Goal: Information Seeking & Learning: Learn about a topic

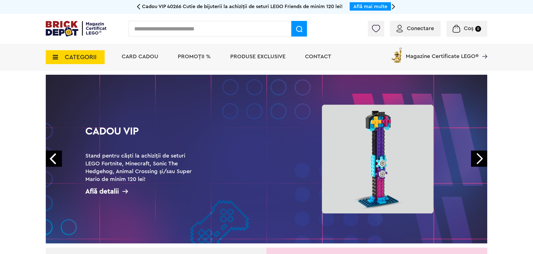
click at [187, 57] on span "PROMOȚII %" at bounding box center [194, 57] width 33 height 6
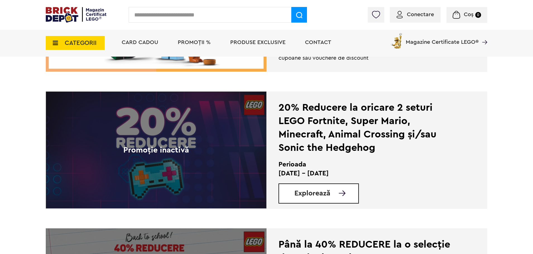
scroll to position [1089, 0]
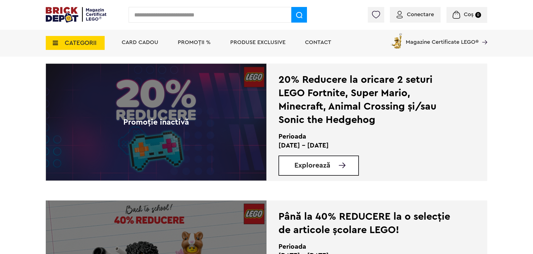
click at [92, 40] on span "CATEGORII" at bounding box center [81, 43] width 32 height 6
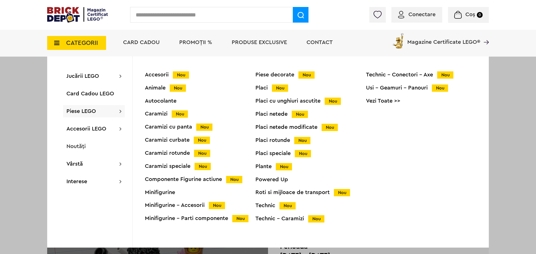
drag, startPoint x: 267, startPoint y: 167, endPoint x: 260, endPoint y: 151, distance: 17.5
click at [157, 193] on div "Minifigurine" at bounding box center [200, 193] width 111 height 6
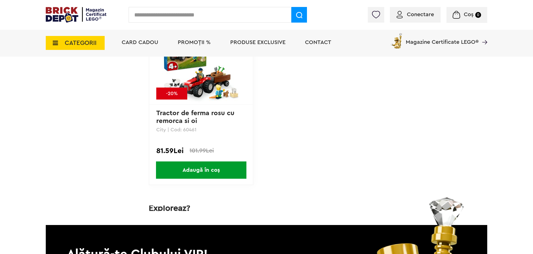
scroll to position [2931, 0]
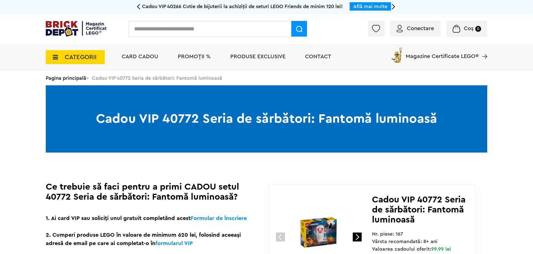
scroll to position [56, 0]
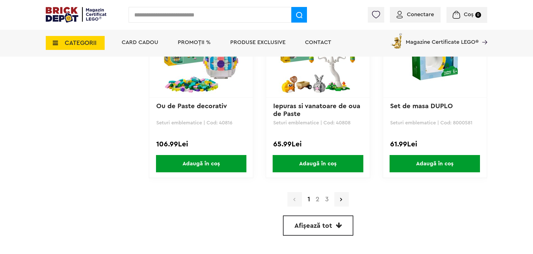
scroll to position [1647, 0]
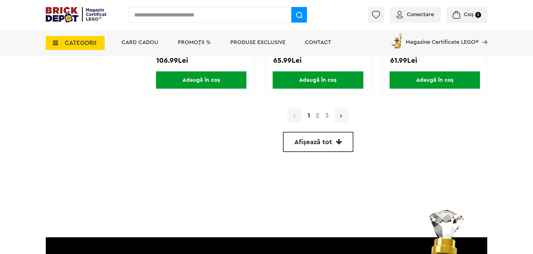
click at [344, 123] on link at bounding box center [341, 116] width 15 height 15
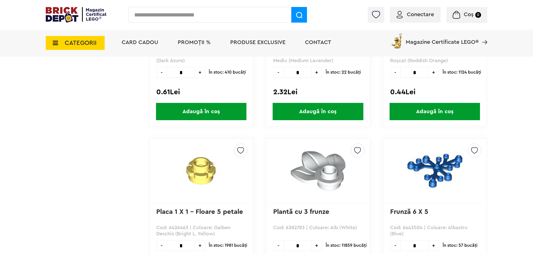
scroll to position [1005, 0]
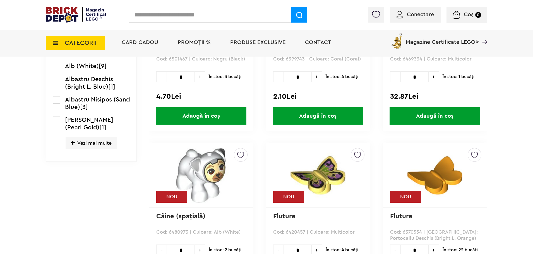
scroll to position [363, 0]
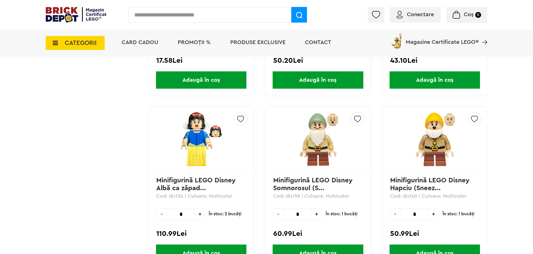
scroll to position [656, 0]
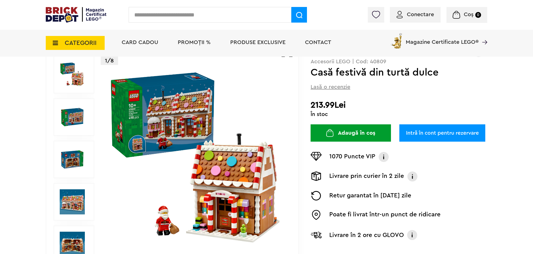
scroll to position [84, 0]
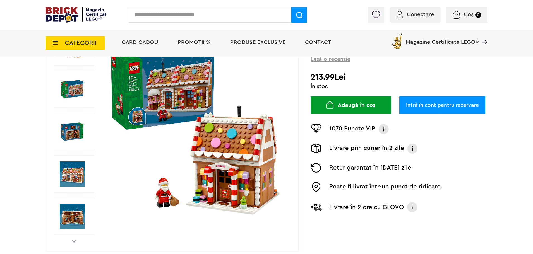
click at [78, 96] on img at bounding box center [72, 89] width 25 height 25
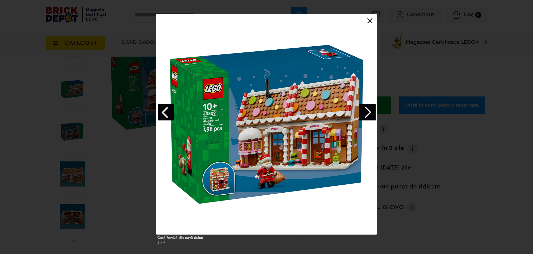
click at [367, 116] on link "Next image" at bounding box center [368, 112] width 16 height 16
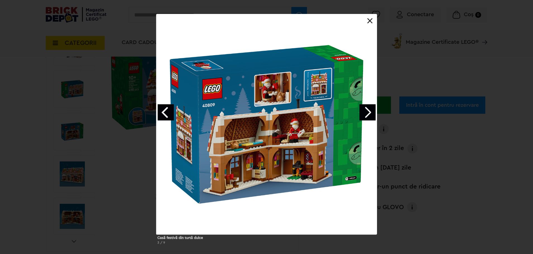
click at [367, 116] on link "Next image" at bounding box center [368, 112] width 16 height 16
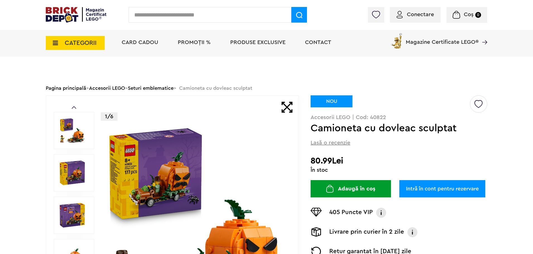
scroll to position [56, 0]
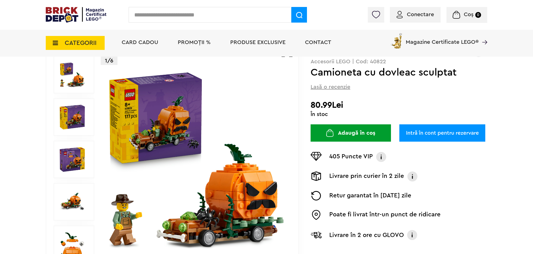
click at [188, 138] on img at bounding box center [197, 160] width 180 height 180
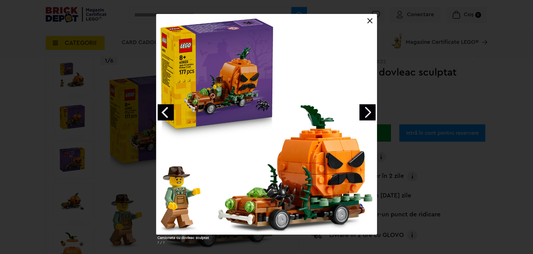
click at [368, 114] on link "Next image" at bounding box center [368, 112] width 16 height 16
click at [367, 114] on link "Next image" at bounding box center [368, 112] width 16 height 16
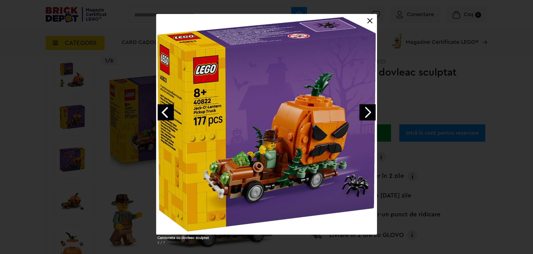
click at [367, 114] on link "Next image" at bounding box center [368, 112] width 16 height 16
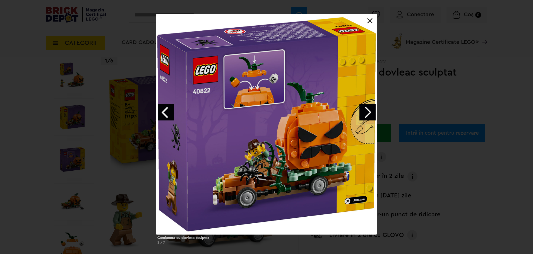
click at [367, 114] on link "Next image" at bounding box center [368, 112] width 16 height 16
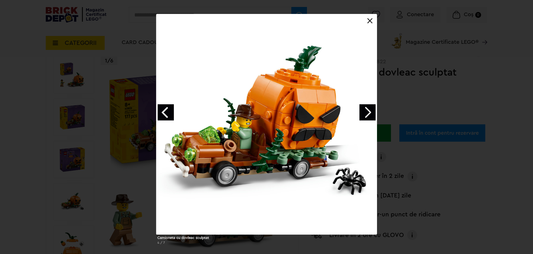
click at [367, 114] on link "Next image" at bounding box center [368, 112] width 16 height 16
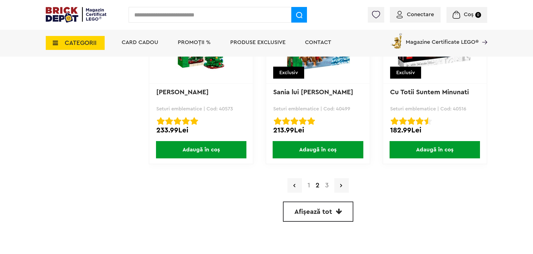
scroll to position [1633, 0]
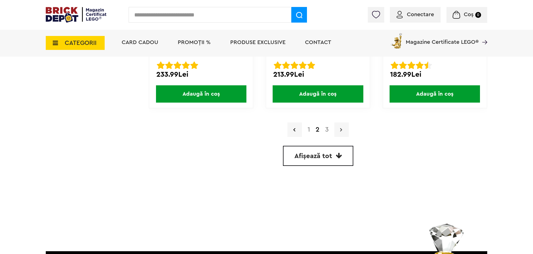
click at [344, 136] on link at bounding box center [341, 130] width 15 height 15
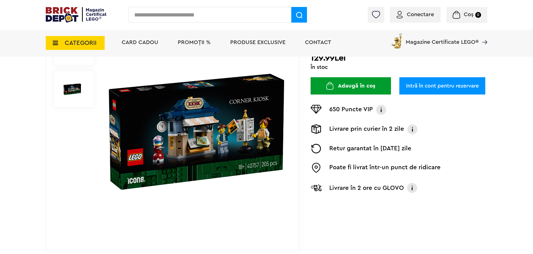
scroll to position [56, 0]
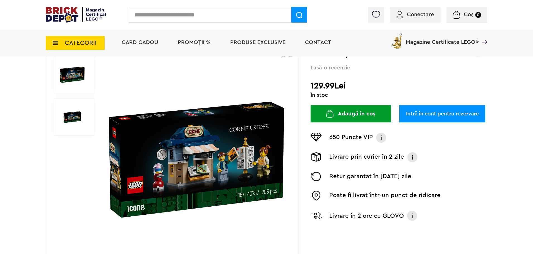
click at [236, 130] on img at bounding box center [197, 160] width 180 height 180
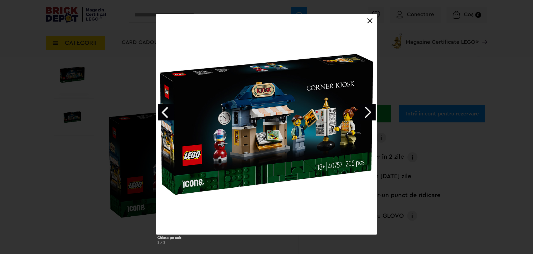
click at [368, 114] on link "Next image" at bounding box center [368, 112] width 16 height 16
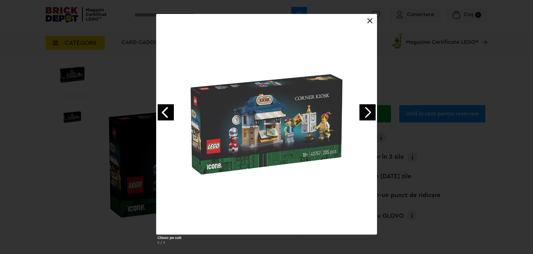
click at [368, 114] on link "Next image" at bounding box center [368, 112] width 16 height 16
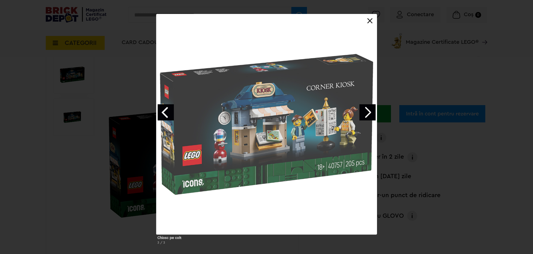
click at [368, 114] on link "Next image" at bounding box center [368, 112] width 16 height 16
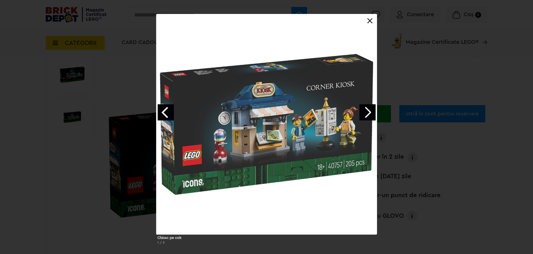
click at [520, 183] on div "Chiosc pe colt 1 / 3" at bounding box center [266, 131] width 533 height 235
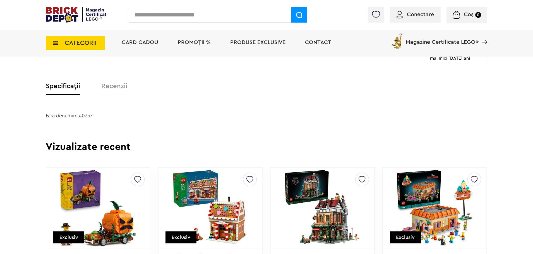
scroll to position [475, 0]
